Goal: Complete application form: Complete application form

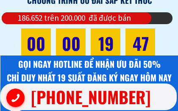
scroll to position [8421, 0]
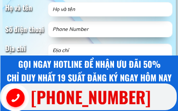
click at [15, 56] on div at bounding box center [89, 84] width 178 height 56
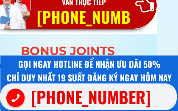
scroll to position [8395, 0]
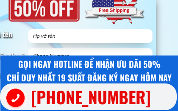
type input "ù"
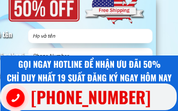
type input "ù"
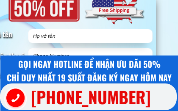
type input "[PERSON_NAME]"
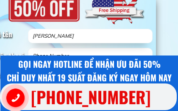
type input "7396798818"
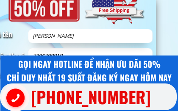
type input "Agent"
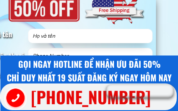
type input "Agentùả"
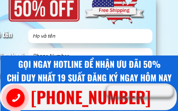
type input "ùả"
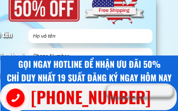
type input "ùảù"
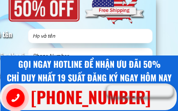
type input "[PERSON_NAME]"
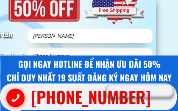
type input "7396798818"
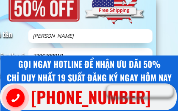
type input "user-centric"
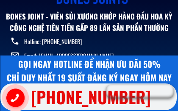
scroll to position [9956, 0]
